Goal: Task Accomplishment & Management: Manage account settings

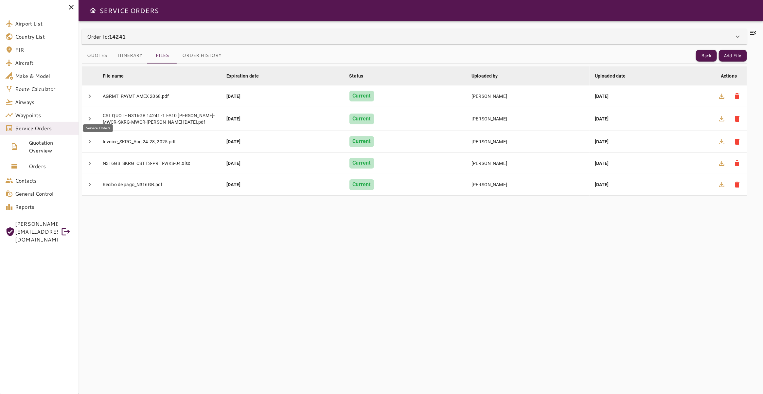
click at [42, 130] on span "Service Orders" at bounding box center [44, 128] width 58 height 8
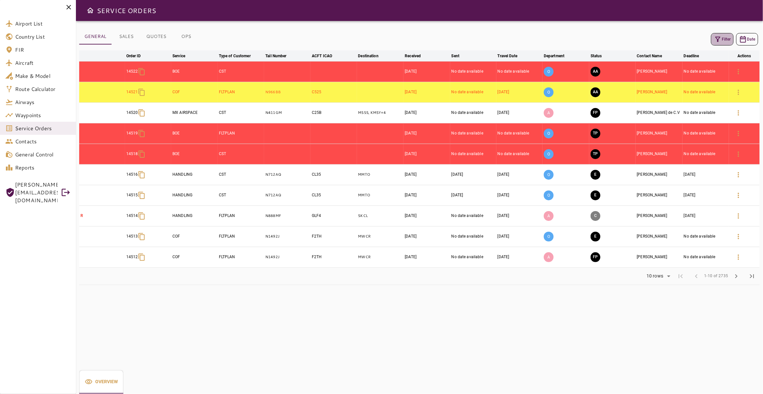
click at [714, 36] on icon "button" at bounding box center [718, 39] width 8 height 8
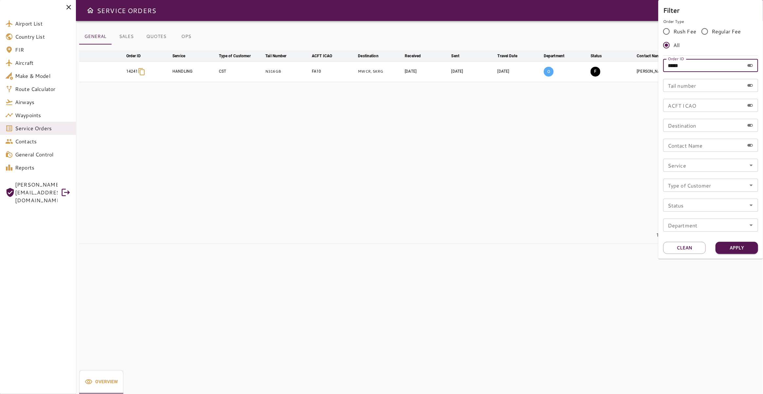
drag, startPoint x: 706, startPoint y: 63, endPoint x: 584, endPoint y: 62, distance: 123.0
click at [663, 62] on input "*****" at bounding box center [703, 65] width 81 height 13
type input "*****"
click at [743, 251] on button "Apply" at bounding box center [736, 248] width 43 height 12
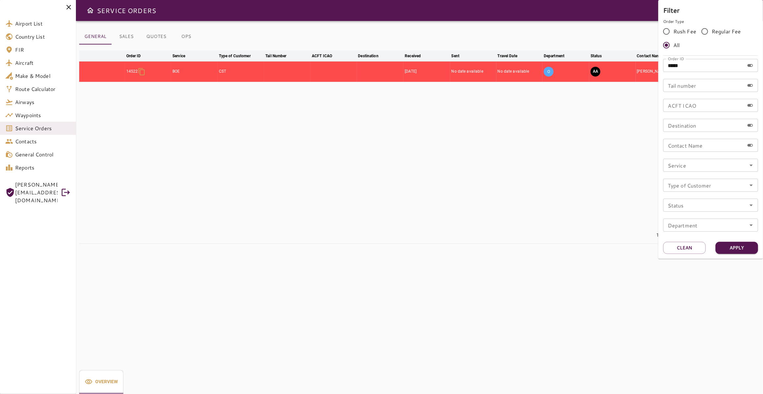
click at [260, 107] on div at bounding box center [381, 197] width 763 height 394
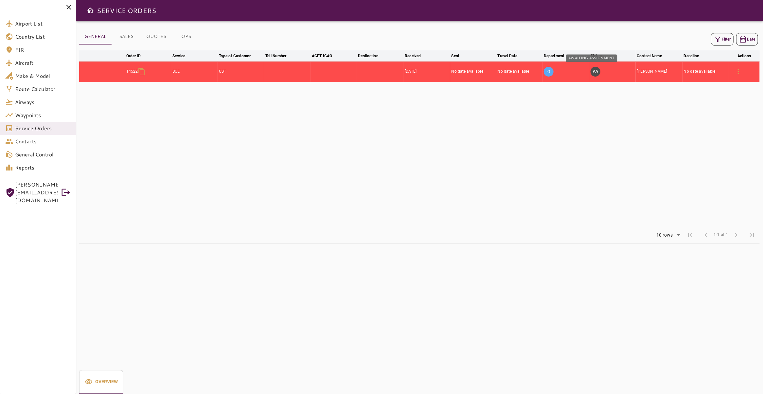
click at [590, 70] on button "AA" at bounding box center [595, 72] width 10 height 10
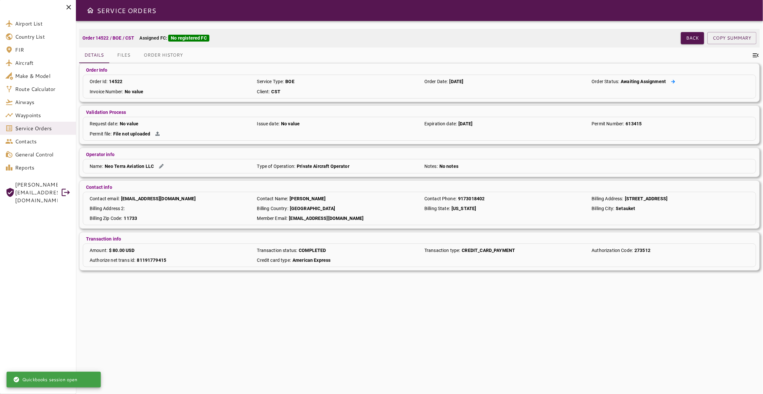
click at [671, 80] on icon at bounding box center [673, 81] width 4 height 4
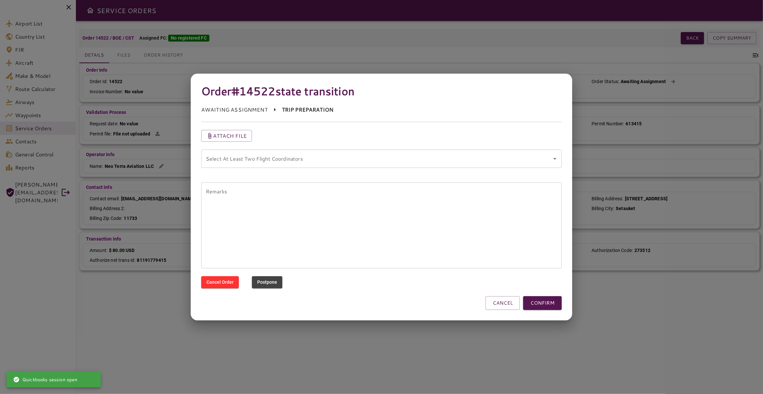
click at [555, 159] on icon "Open" at bounding box center [555, 159] width 8 height 8
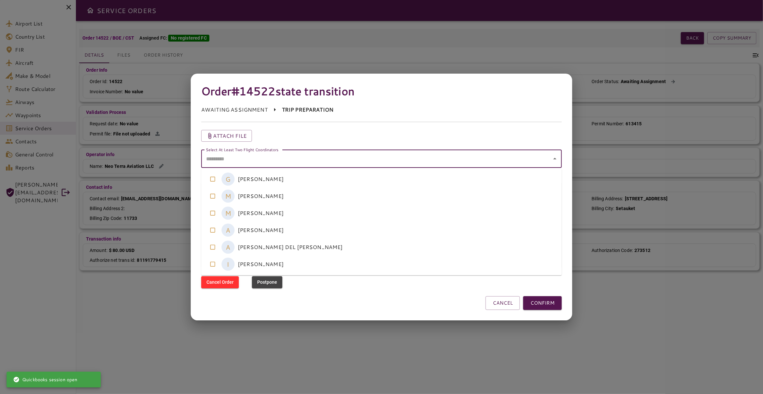
click at [294, 224] on coordinators-option-3 "A [PERSON_NAME]" at bounding box center [381, 229] width 360 height 17
click at [295, 247] on coordinators-option-4 "A [PERSON_NAME] DEL [PERSON_NAME]" at bounding box center [381, 246] width 360 height 17
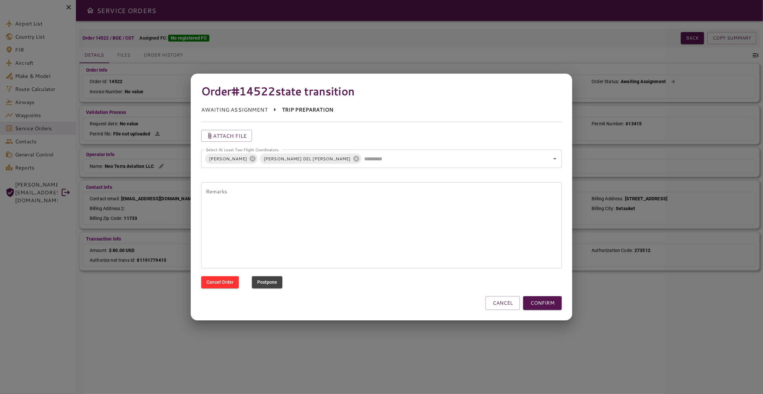
click at [414, 300] on div "CANCEL CONFIRM" at bounding box center [381, 303] width 360 height 14
click at [538, 302] on button "CONFIRM" at bounding box center [542, 303] width 39 height 14
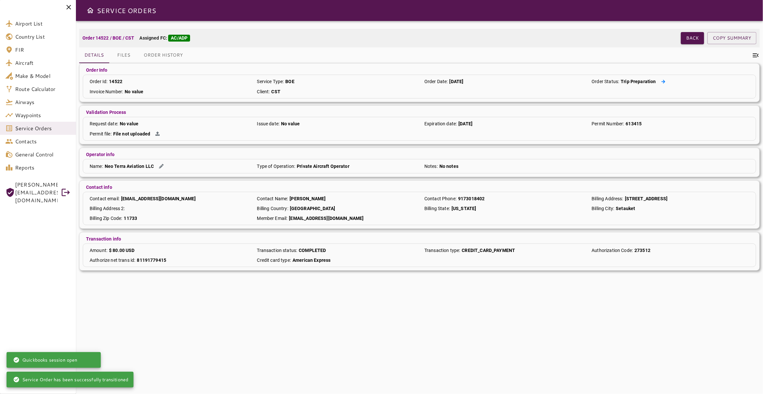
click at [661, 80] on icon at bounding box center [663, 81] width 4 height 4
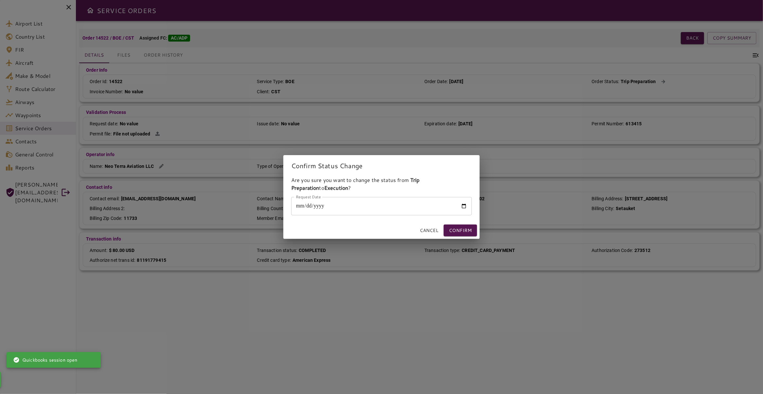
click at [302, 205] on input "Request Date" at bounding box center [381, 206] width 181 height 18
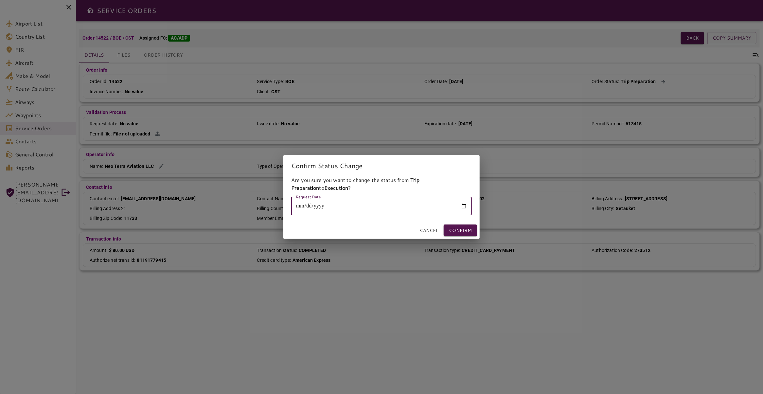
click at [464, 207] on input "Request Date" at bounding box center [381, 206] width 181 height 18
type input "**********"
click at [465, 232] on button "Confirm" at bounding box center [460, 230] width 33 height 12
